Goal: Information Seeking & Learning: Learn about a topic

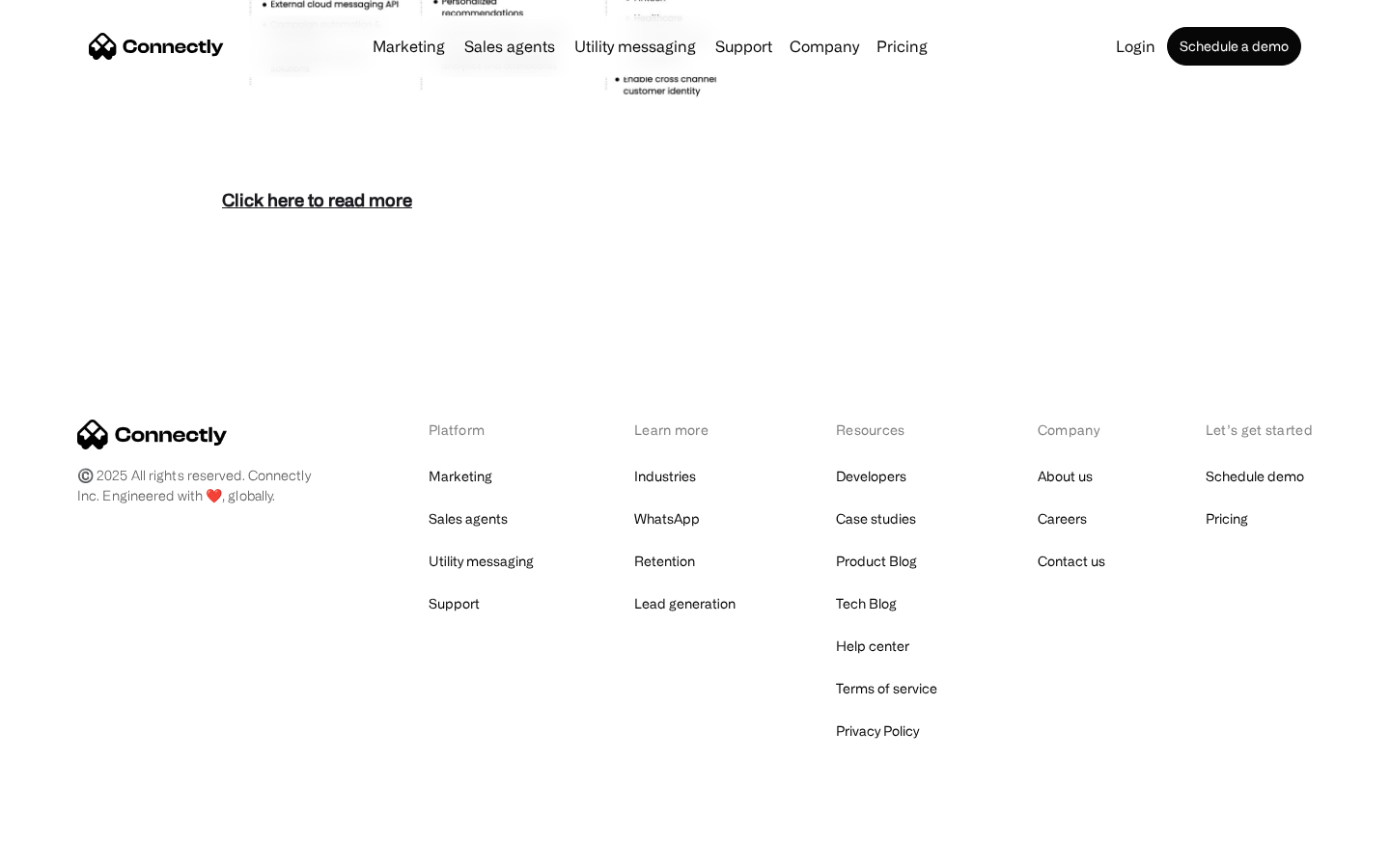
scroll to position [8366, 0]
